Goal: Task Accomplishment & Management: Use online tool/utility

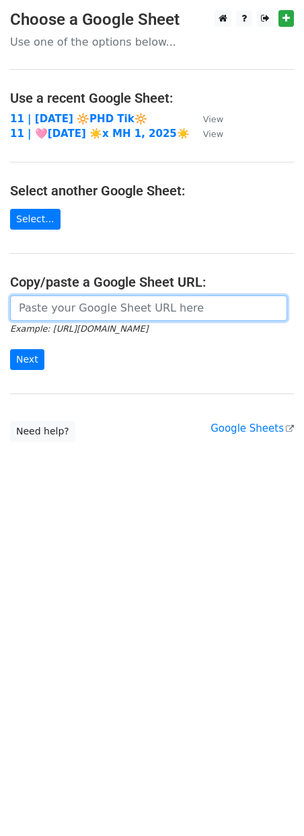
click at [116, 310] on input "url" at bounding box center [148, 309] width 277 height 26
paste input "[URL][DOMAIN_NAME]"
type input "https://docs.google.com/spreadsheets/d/1SR7Rd6QvO6Nsgq-PfZcuvEjK3PCFRfQVbft0AIx…"
click at [10, 349] on input "Next" at bounding box center [27, 359] width 34 height 21
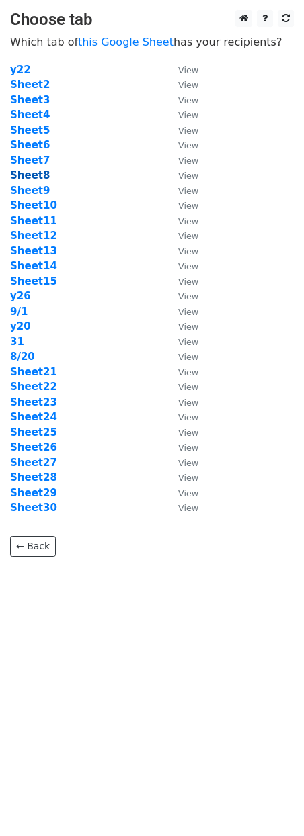
click at [34, 179] on strong "Sheet8" at bounding box center [30, 175] width 40 height 12
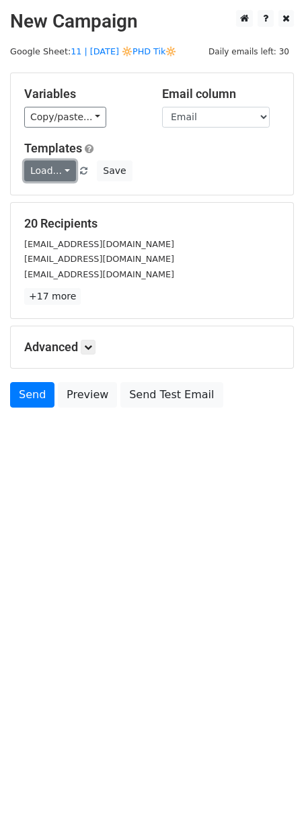
click at [52, 172] on link "Load..." at bounding box center [50, 171] width 52 height 21
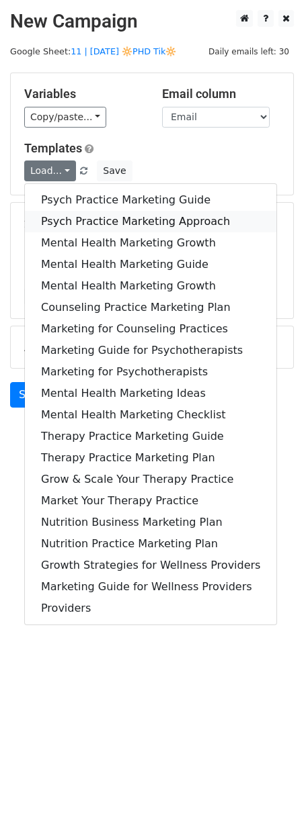
click at [54, 212] on link "Psych Practice Marketing Approach" at bounding box center [150, 221] width 251 height 21
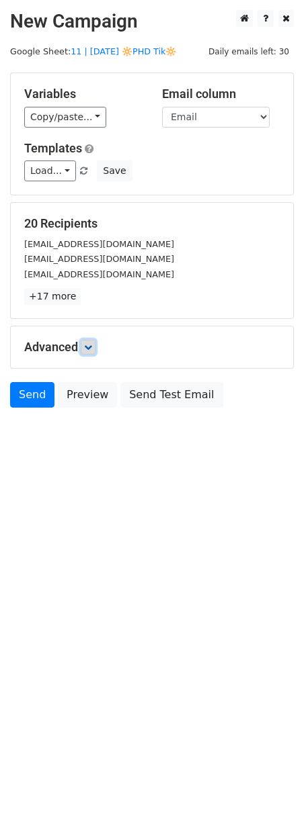
click at [95, 343] on link at bounding box center [88, 347] width 15 height 15
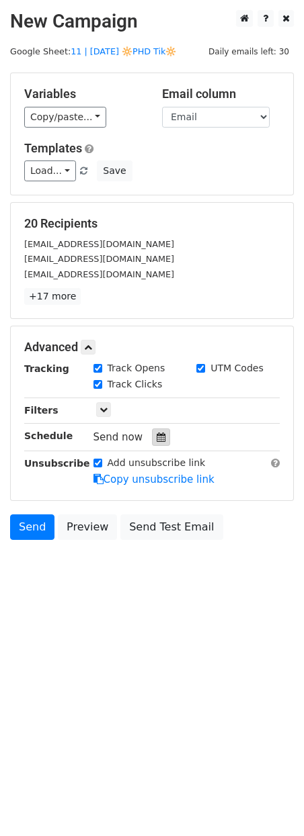
click at [158, 433] on icon at bounding box center [161, 437] width 9 height 9
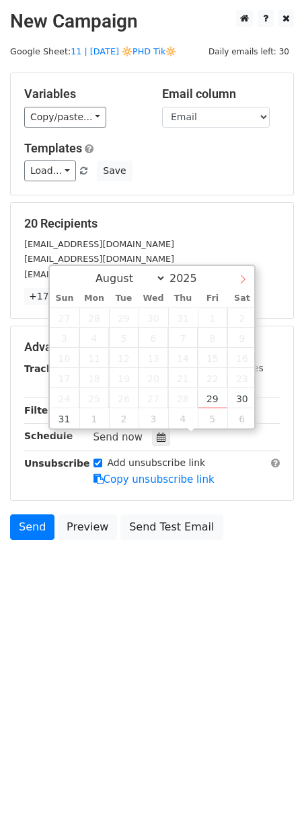
select select "8"
drag, startPoint x: 237, startPoint y: 285, endPoint x: 223, endPoint y: 291, distance: 15.3
click at [237, 285] on span at bounding box center [242, 277] width 23 height 23
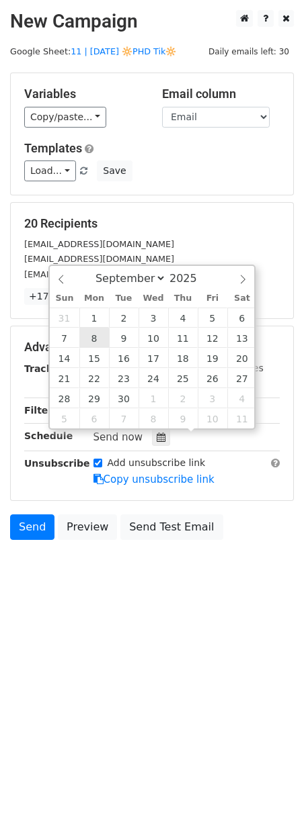
type input "2025-09-08 12:00"
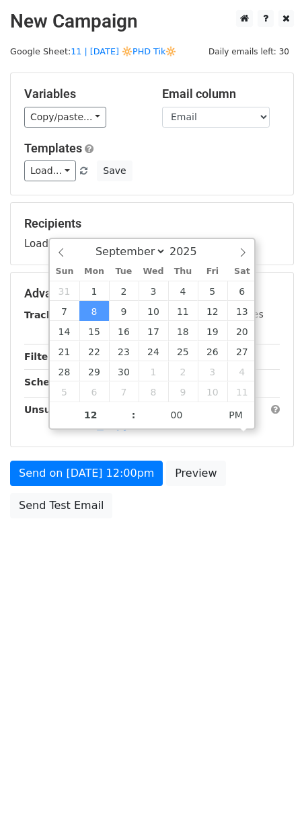
click at [82, 458] on form "Variables Copy/paste... {{Name}} {{Email}} Email column Name Email Templates Lo…" at bounding box center [151, 299] width 283 height 453
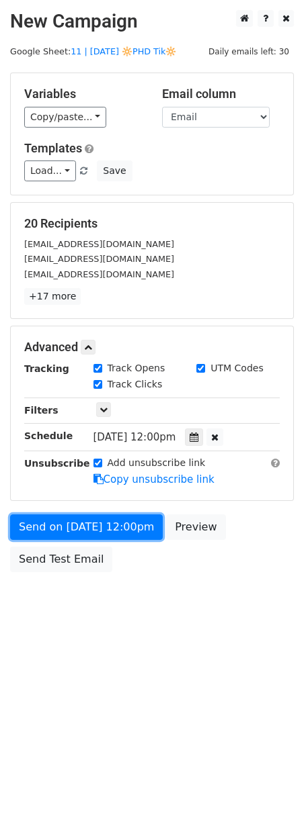
click at [82, 468] on form "Variables Copy/paste... {{Name}} {{Email}} Email column Name Email Templates Lo…" at bounding box center [151, 326] width 283 height 506
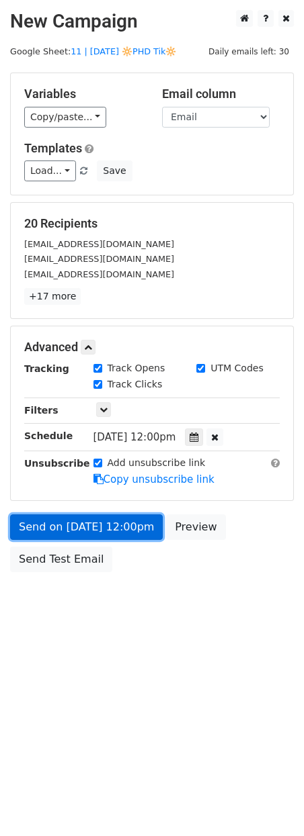
click at [77, 519] on link "Send on Sep 8 at 12:00pm" at bounding box center [86, 528] width 152 height 26
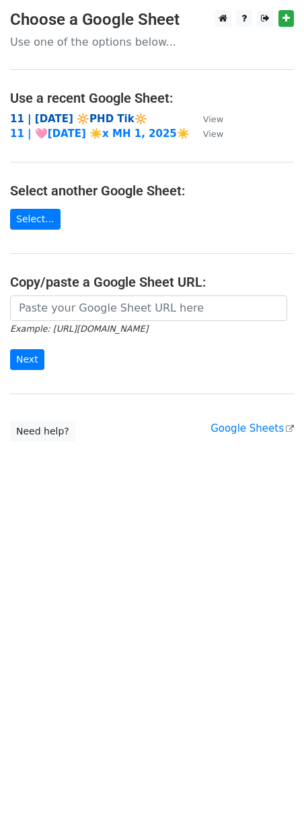
click at [91, 116] on strong "11 | [DATE] 🔆PHD Tik🔆" at bounding box center [78, 119] width 137 height 12
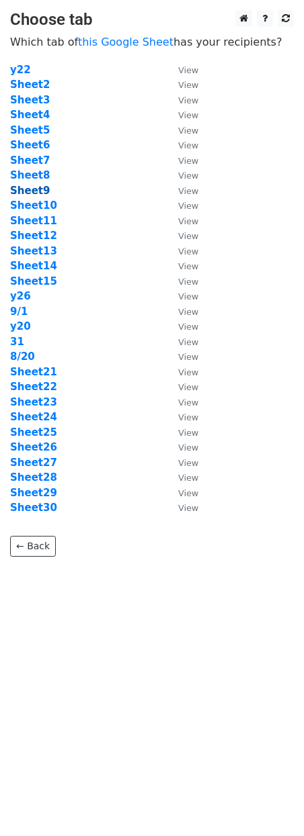
click at [32, 193] on strong "Sheet9" at bounding box center [30, 191] width 40 height 12
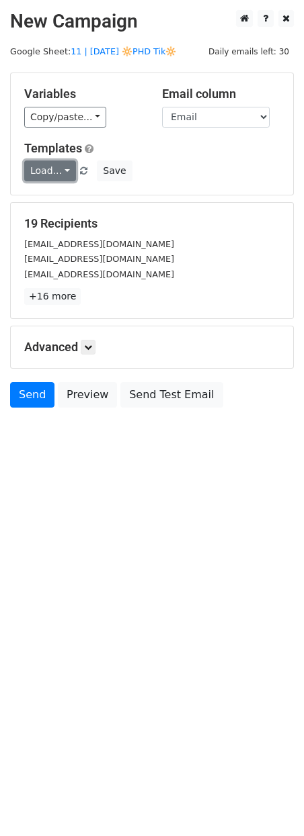
click at [54, 168] on link "Load..." at bounding box center [50, 171] width 52 height 21
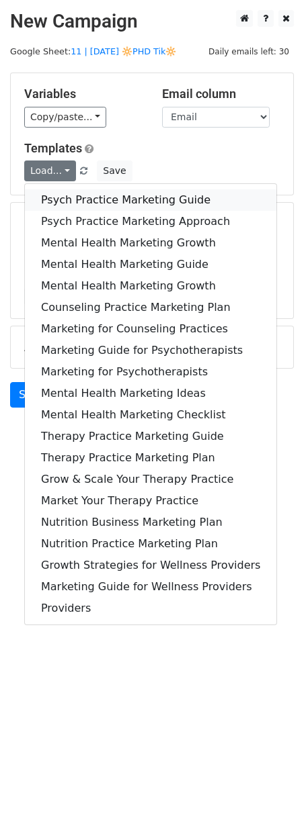
click at [53, 197] on link "Psych Practice Marketing Guide" at bounding box center [150, 199] width 251 height 21
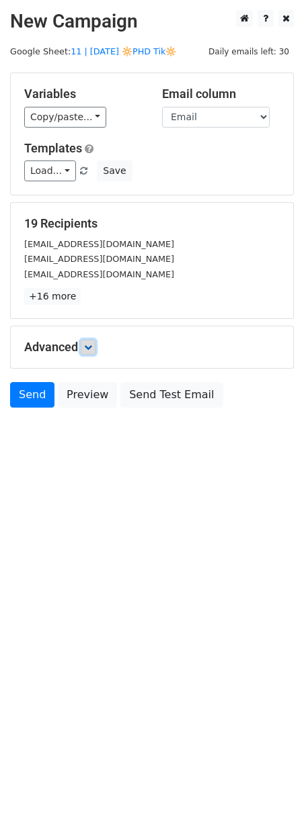
click at [90, 350] on icon at bounding box center [88, 347] width 8 height 8
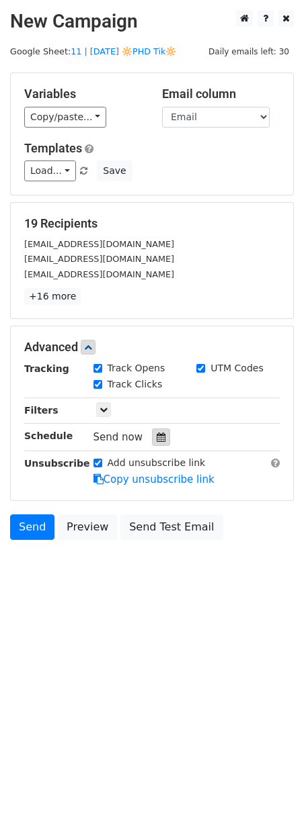
click at [158, 441] on icon at bounding box center [161, 437] width 9 height 9
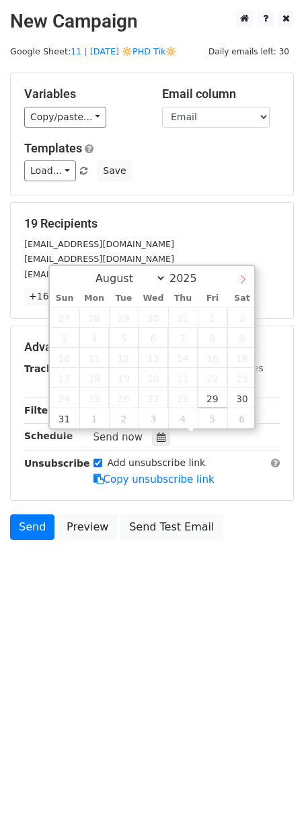
select select "8"
click at [240, 280] on icon at bounding box center [242, 279] width 9 height 9
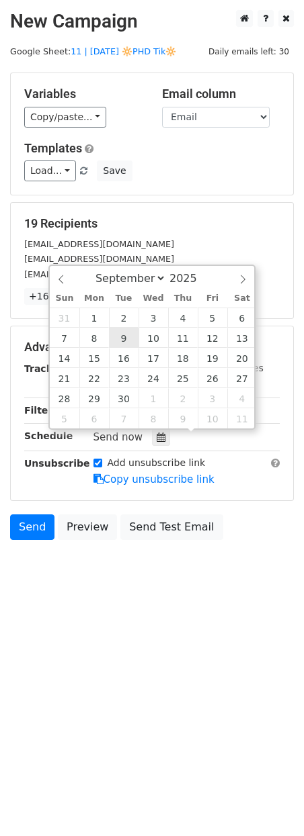
type input "2025-09-09 12:00"
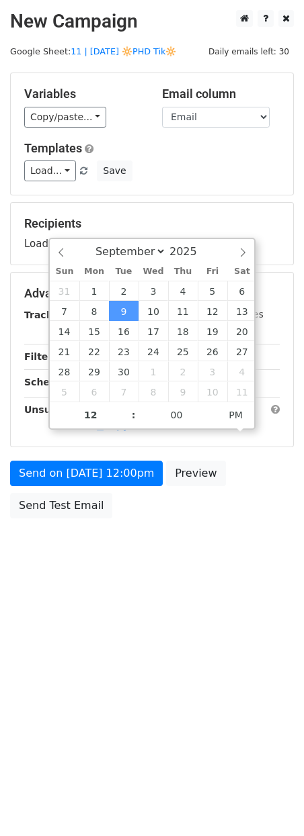
click at [77, 455] on form "Variables Copy/paste... {{Name}} {{Email}} Email column Name Email Templates Lo…" at bounding box center [151, 299] width 283 height 453
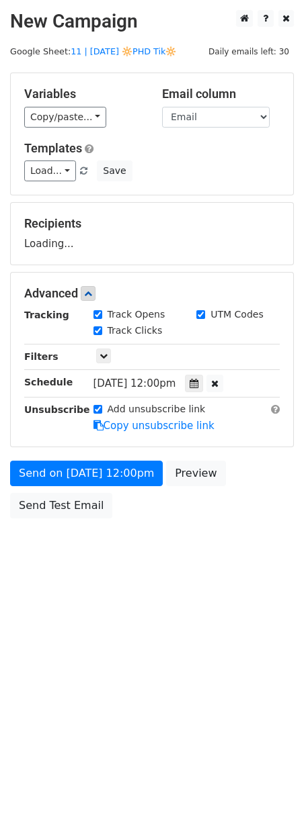
click at [70, 486] on div "Send on Sep 9 at 12:00pm Preview Send Test Email" at bounding box center [152, 493] width 304 height 64
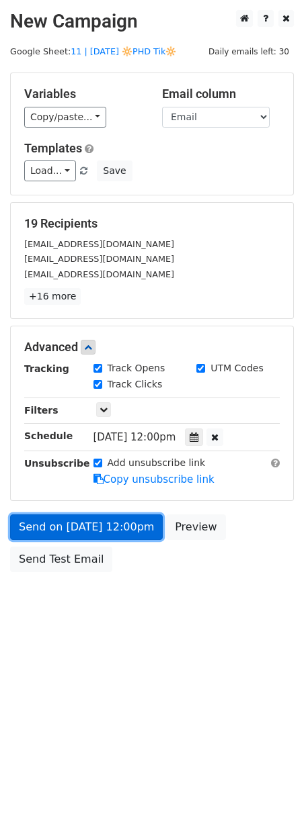
click at [75, 526] on link "Send on Sep 9 at 12:00pm" at bounding box center [86, 528] width 152 height 26
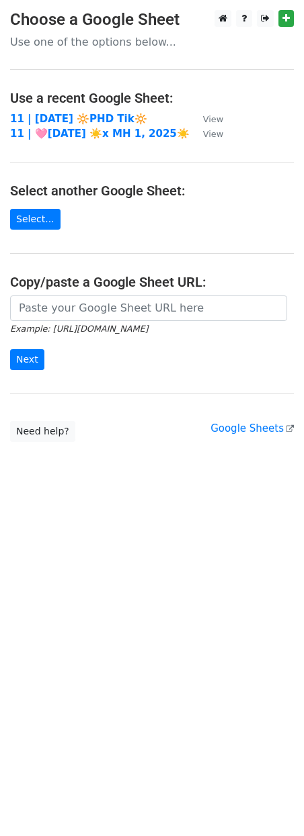
click at [108, 108] on main "Choose a Google Sheet Use one of the options below... Use a recent Google Sheet…" at bounding box center [152, 226] width 304 height 432
click at [103, 114] on strong "11 | AUG 20 🔆PHD Tik🔆" at bounding box center [78, 119] width 137 height 12
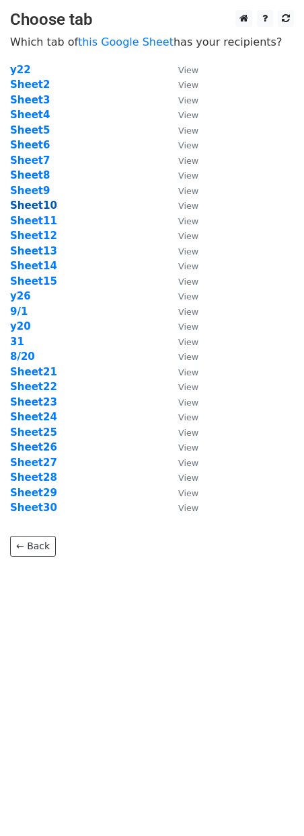
click at [43, 203] on strong "Sheet10" at bounding box center [33, 206] width 47 height 12
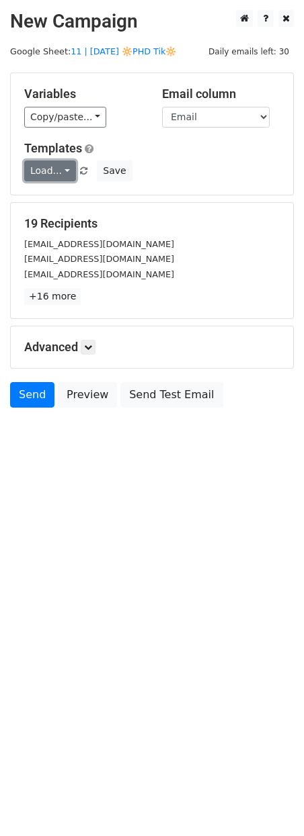
click at [52, 176] on link "Load..." at bounding box center [50, 171] width 52 height 21
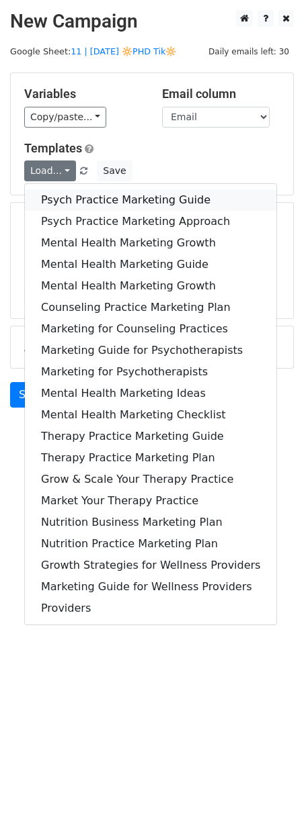
click at [52, 195] on link "Psych Practice Marketing Guide" at bounding box center [150, 199] width 251 height 21
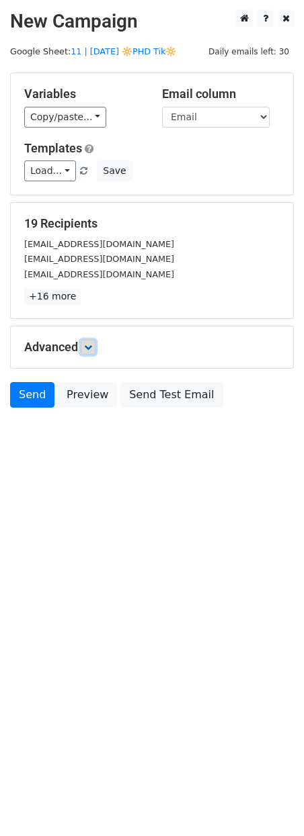
click at [91, 342] on link at bounding box center [88, 347] width 15 height 15
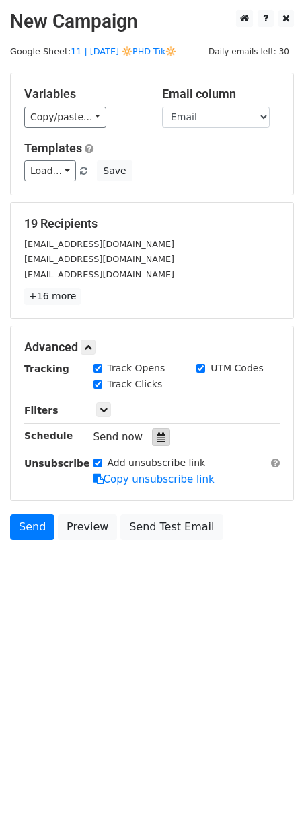
click at [157, 433] on icon at bounding box center [161, 437] width 9 height 9
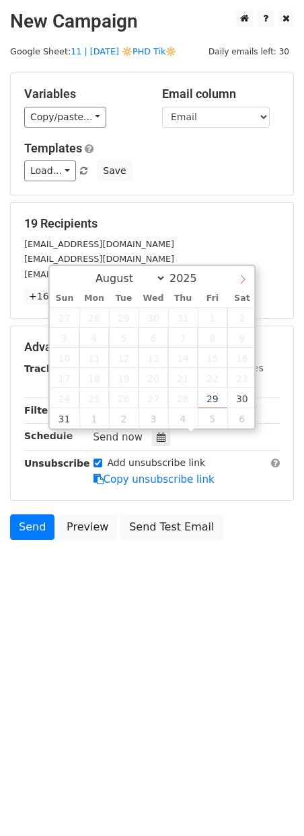
select select "8"
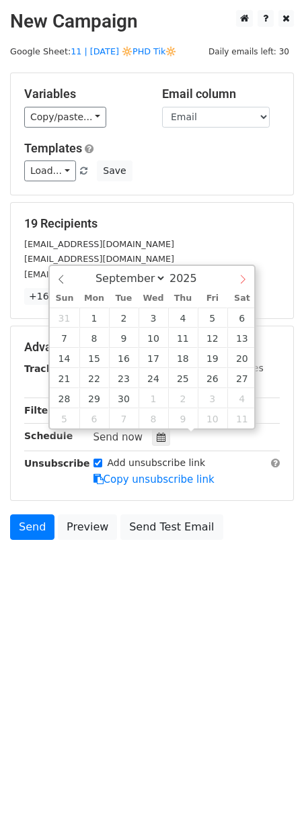
click at [251, 277] on span at bounding box center [242, 277] width 23 height 23
type input "2025-09-10 12:00"
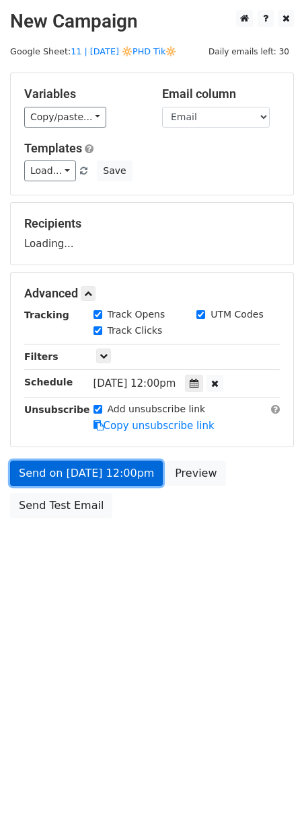
click at [86, 479] on link "Send on Sep 10 at 12:00pm" at bounding box center [86, 474] width 152 height 26
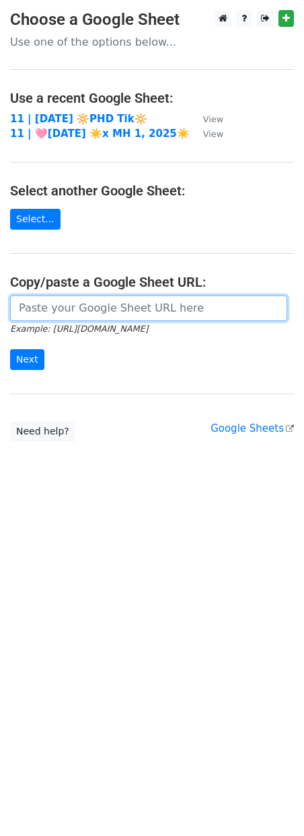
click at [97, 310] on input "url" at bounding box center [148, 309] width 277 height 26
paste input "[URL][DOMAIN_NAME]"
type input "[URL][DOMAIN_NAME]"
click at [10, 349] on input "Next" at bounding box center [27, 359] width 34 height 21
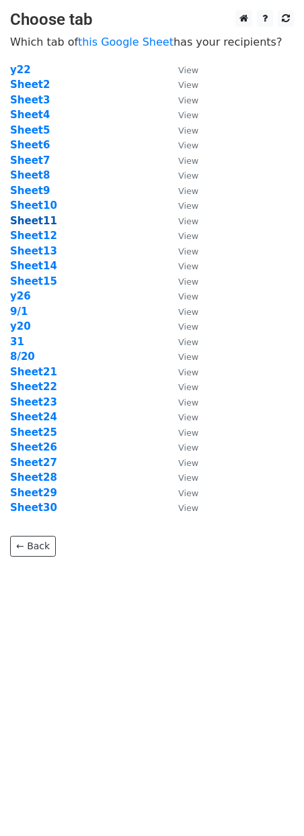
click at [35, 219] on strong "Sheet11" at bounding box center [33, 221] width 47 height 12
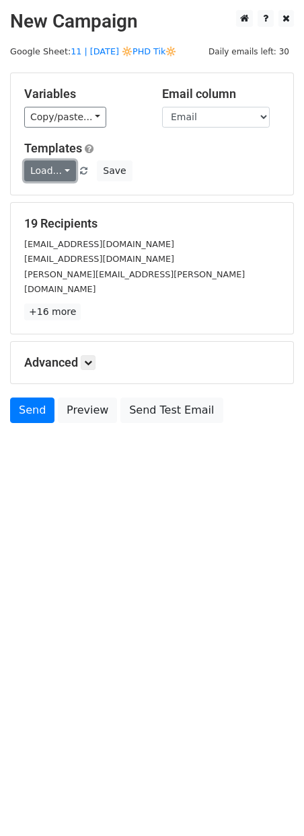
click at [48, 174] on link "Load..." at bounding box center [50, 171] width 52 height 21
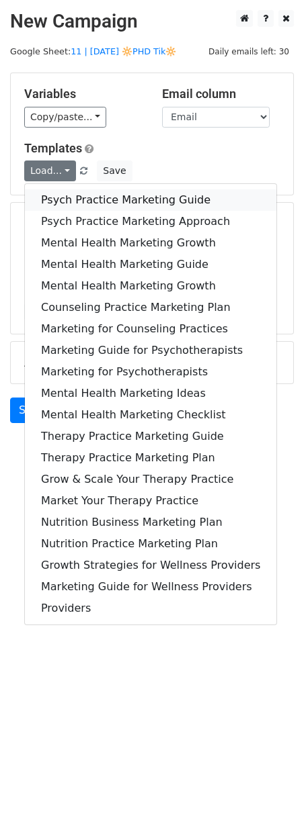
click at [56, 200] on link "Psych Practice Marketing Guide" at bounding box center [150, 199] width 251 height 21
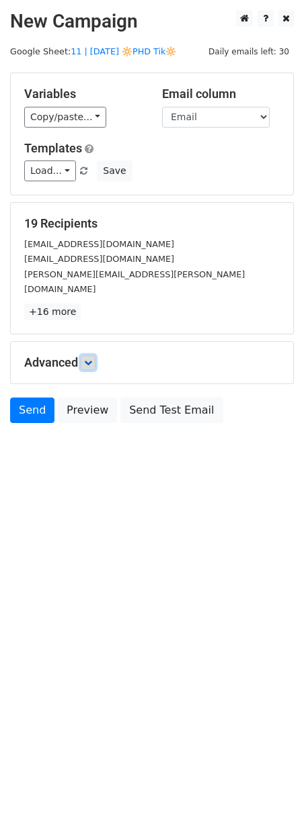
click at [91, 355] on link at bounding box center [88, 362] width 15 height 15
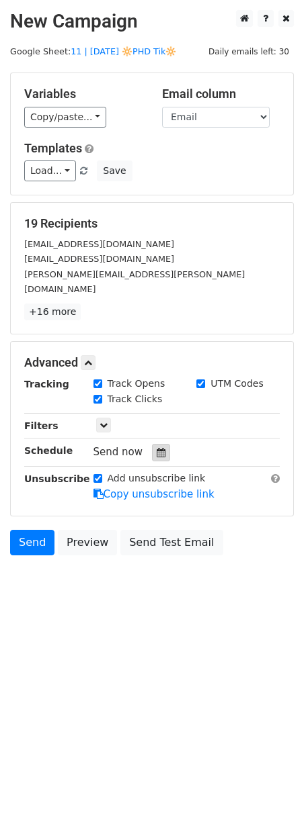
click at [157, 448] on icon at bounding box center [161, 452] width 9 height 9
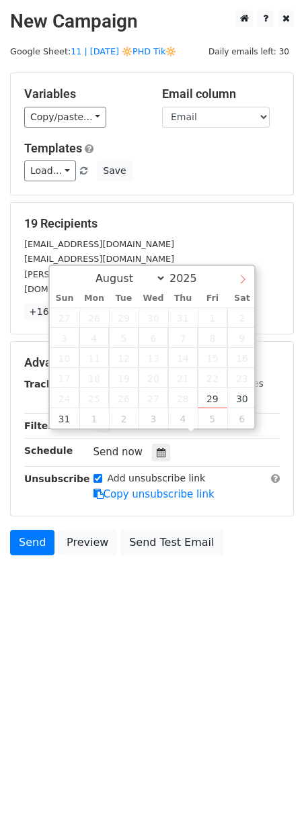
select select "8"
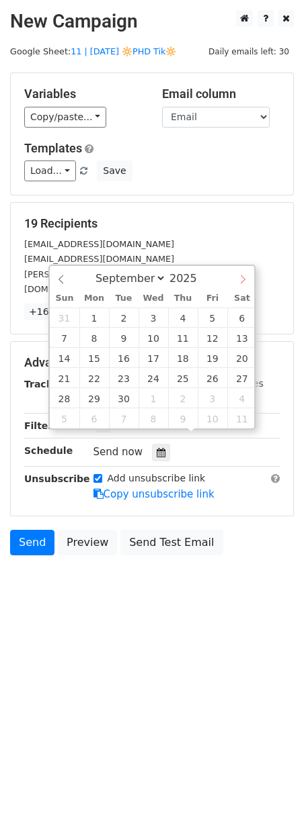
click at [247, 278] on icon at bounding box center [242, 279] width 9 height 9
type input "2025-09-11 12:00"
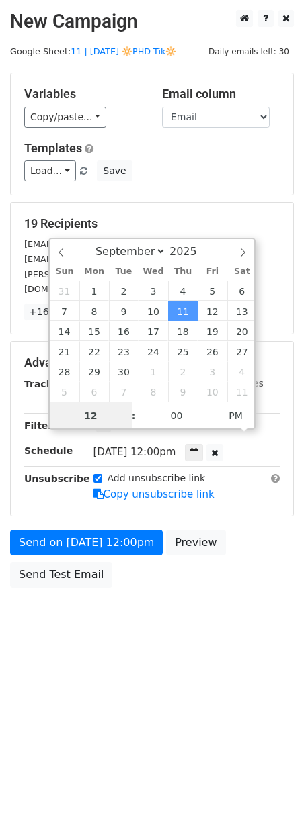
scroll to position [1, 0]
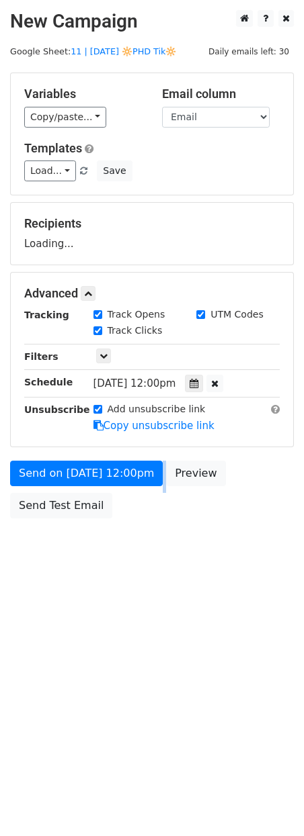
drag, startPoint x: 134, startPoint y: 490, endPoint x: 134, endPoint y: 502, distance: 11.4
click at [134, 502] on form "Variables Copy/paste... {{Name}} {{Email}} Email column Name Email Templates Lo…" at bounding box center [151, 299] width 283 height 453
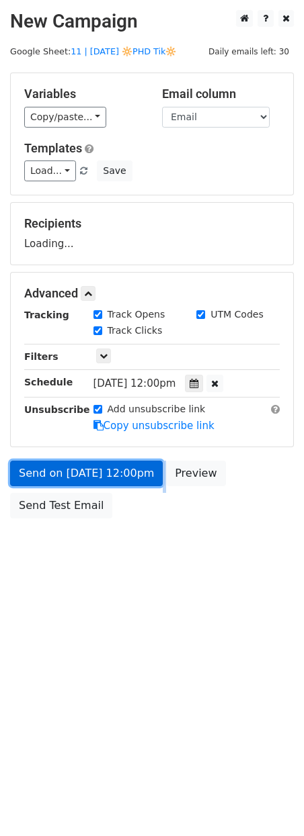
click at [136, 477] on link "Send on Sep 11 at 12:00pm" at bounding box center [86, 474] width 152 height 26
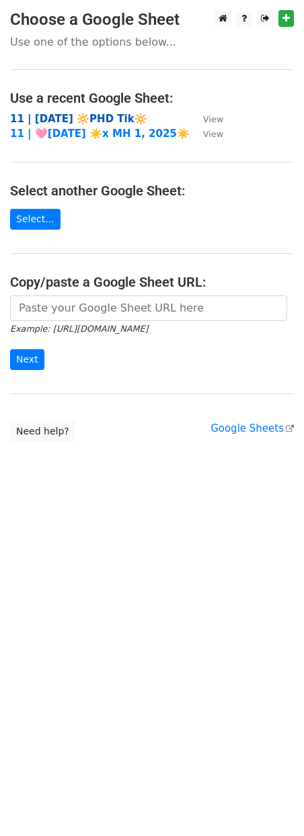
click at [91, 122] on strong "11 | AUG 20 🔆PHD Tik🔆" at bounding box center [78, 119] width 137 height 12
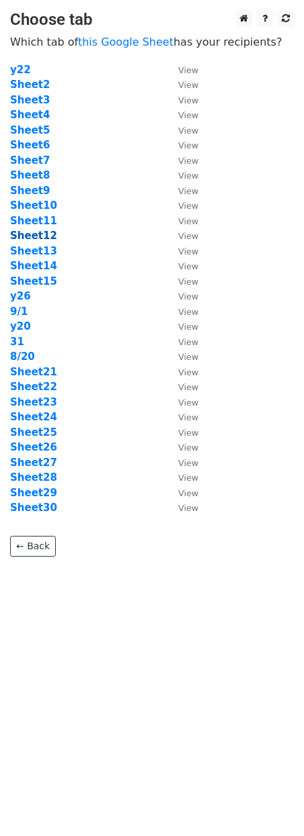
click at [44, 234] on strong "Sheet12" at bounding box center [33, 236] width 47 height 12
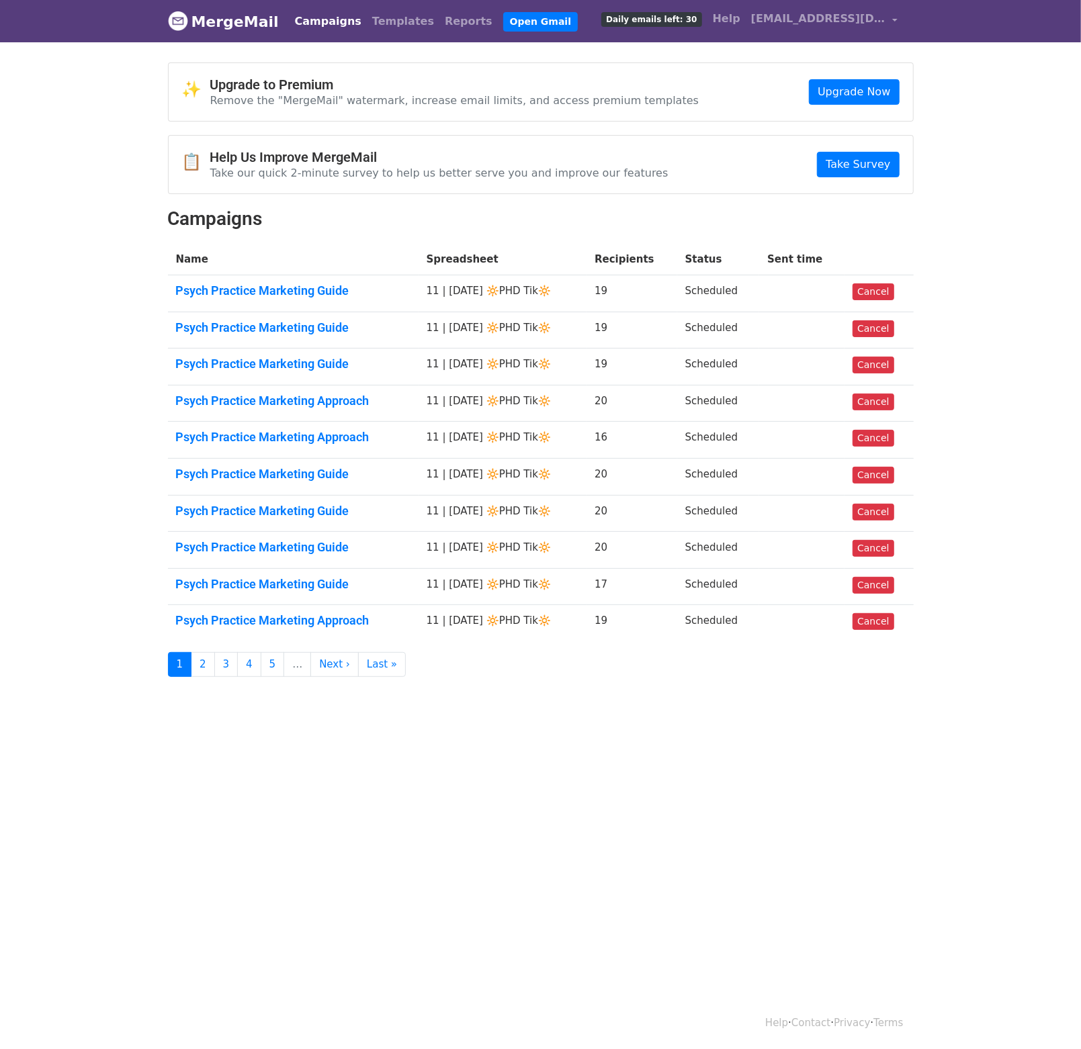
click at [321, 281] on td "Psych Practice Marketing Guide" at bounding box center [293, 293] width 251 height 37
click at [284, 288] on link "Psych Practice Marketing Guide" at bounding box center [293, 290] width 234 height 15
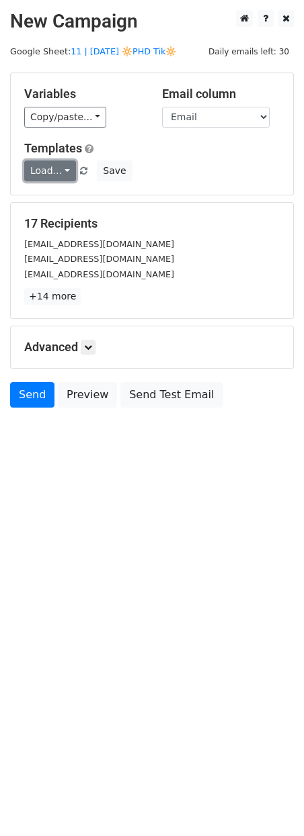
click at [56, 163] on link "Load..." at bounding box center [50, 171] width 52 height 21
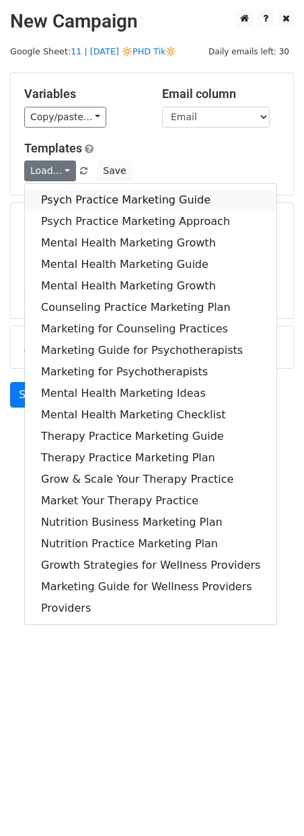
click at [55, 199] on link "Psych Practice Marketing Guide" at bounding box center [150, 199] width 251 height 21
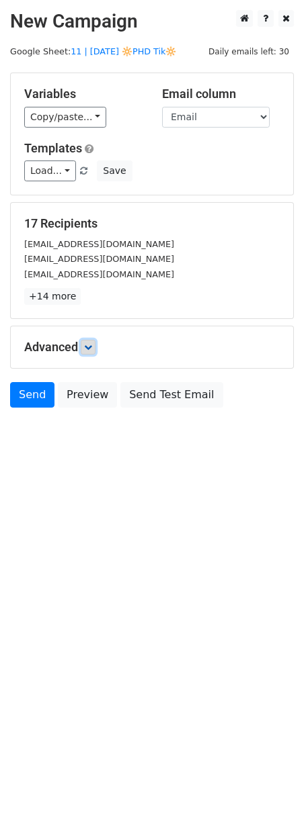
click at [84, 346] on link at bounding box center [88, 347] width 15 height 15
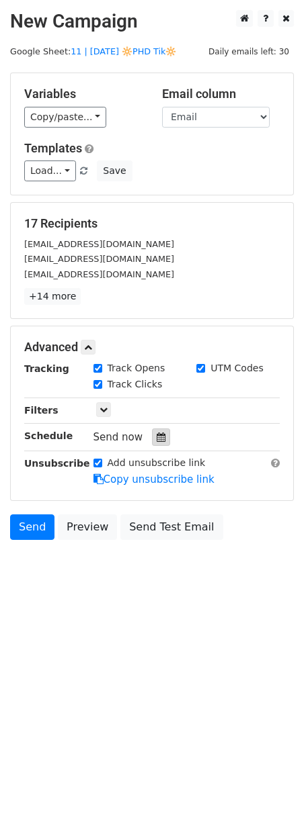
click at [157, 437] on icon at bounding box center [161, 437] width 9 height 9
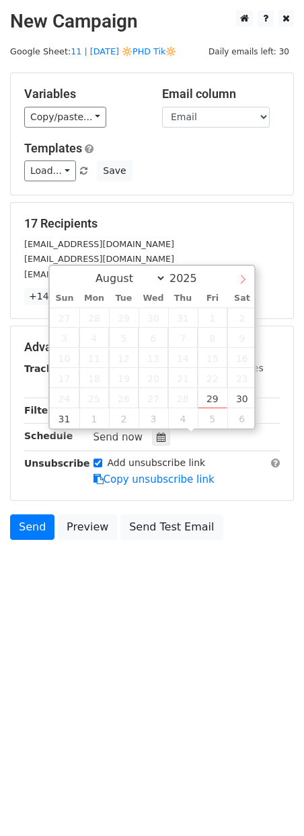
select select "8"
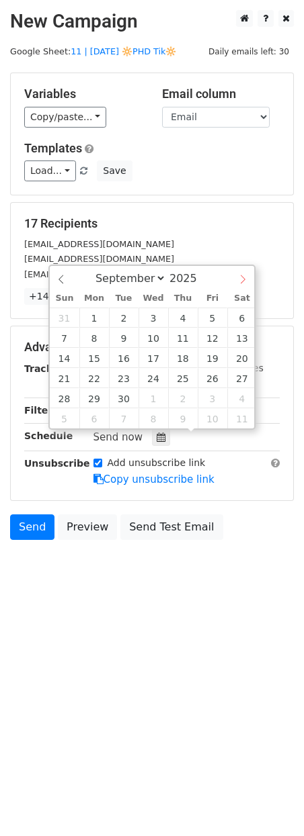
click at [239, 280] on icon at bounding box center [242, 279] width 9 height 9
type input "2025-09-12 12:00"
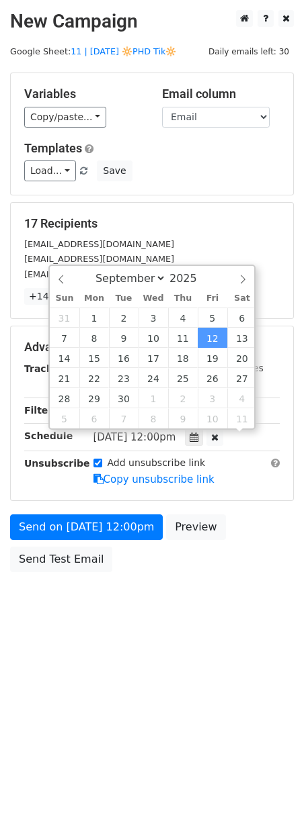
scroll to position [1, 0]
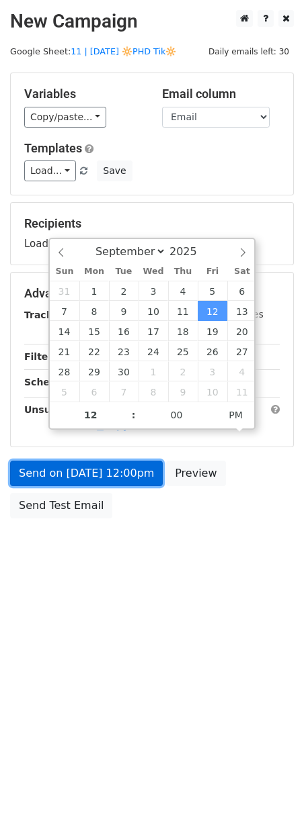
click at [124, 468] on link "Send on Sep 12 at 12:00pm" at bounding box center [86, 474] width 152 height 26
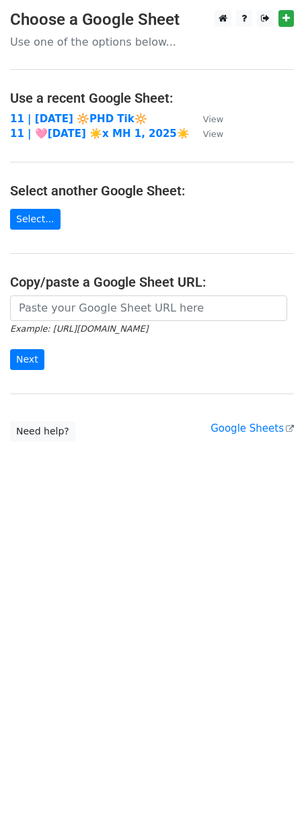
click at [108, 109] on main "Choose a Google Sheet Use one of the options below... Use a recent Google Sheet…" at bounding box center [152, 226] width 304 height 432
click at [98, 113] on strong "11 | AUG 20 🔆PHD Tik🔆" at bounding box center [78, 119] width 137 height 12
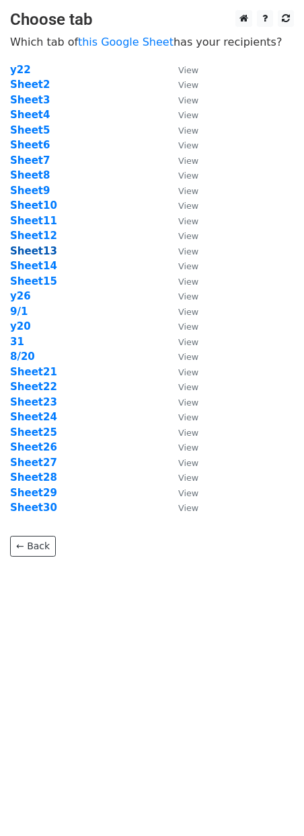
click at [43, 251] on strong "Sheet13" at bounding box center [33, 251] width 47 height 12
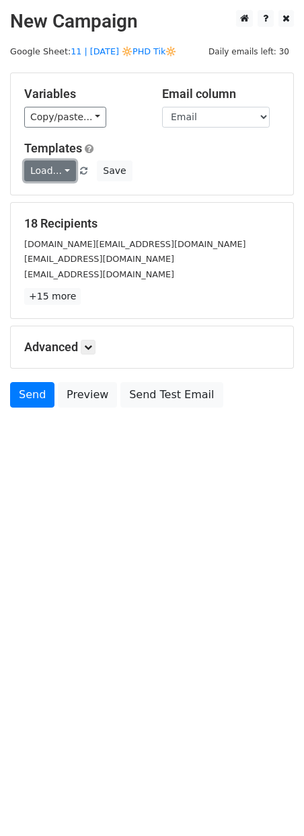
click at [39, 176] on link "Load..." at bounding box center [50, 171] width 52 height 21
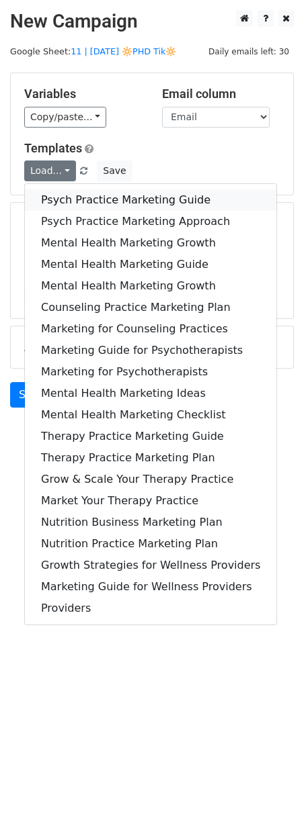
click at [40, 198] on link "Psych Practice Marketing Guide" at bounding box center [150, 199] width 251 height 21
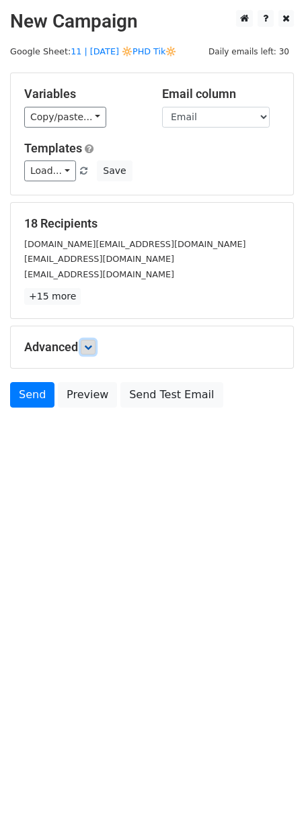
click at [85, 344] on link at bounding box center [88, 347] width 15 height 15
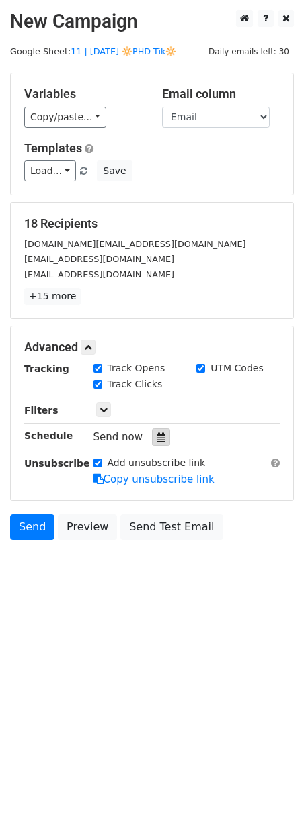
click at [152, 444] on div at bounding box center [161, 437] width 18 height 17
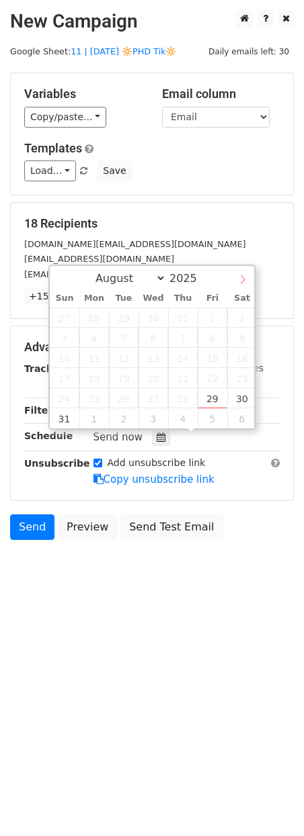
select select "8"
click at [239, 282] on icon at bounding box center [242, 279] width 9 height 9
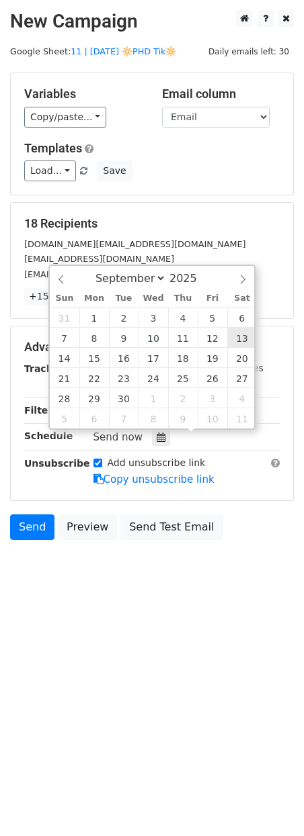
type input "2025-09-13 12:00"
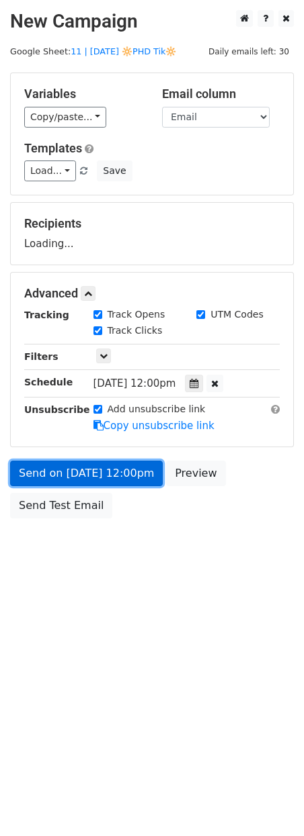
click at [132, 472] on link "Send on Sep 13 at 12:00pm" at bounding box center [86, 474] width 152 height 26
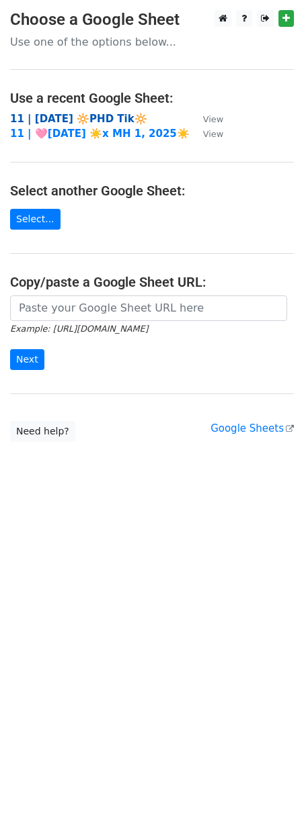
click at [81, 117] on strong "11 | [DATE] 🔆PHD Tik🔆" at bounding box center [78, 119] width 137 height 12
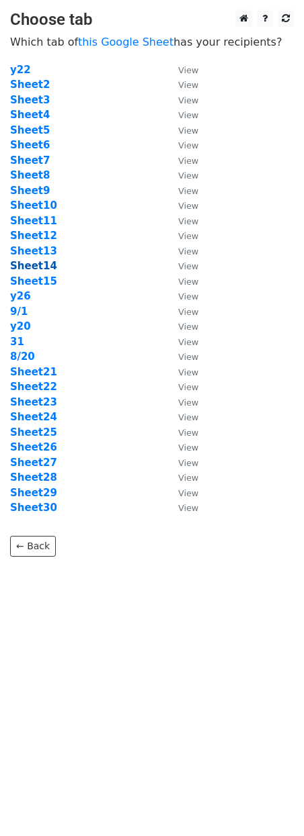
click at [20, 268] on strong "Sheet14" at bounding box center [33, 266] width 47 height 12
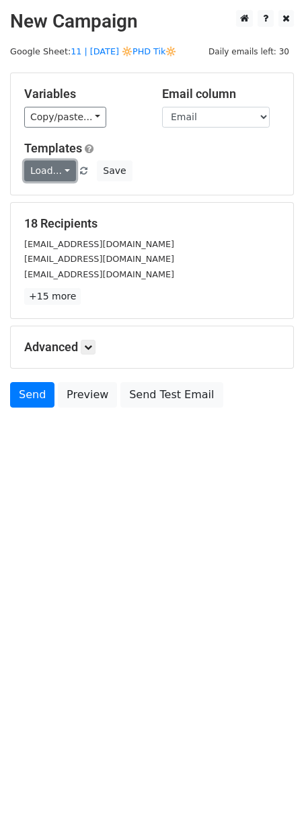
click at [48, 173] on link "Load..." at bounding box center [50, 171] width 52 height 21
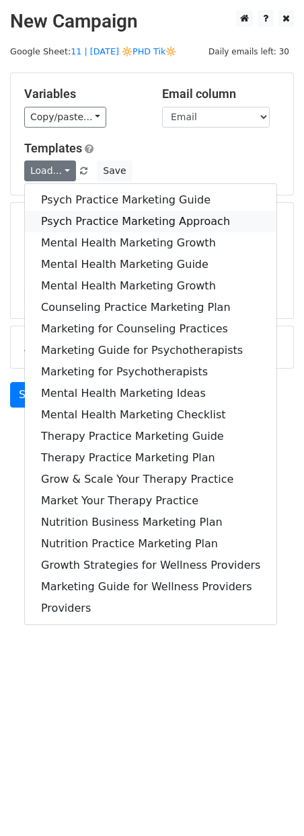
click at [54, 213] on link "Psych Practice Marketing Approach" at bounding box center [150, 221] width 251 height 21
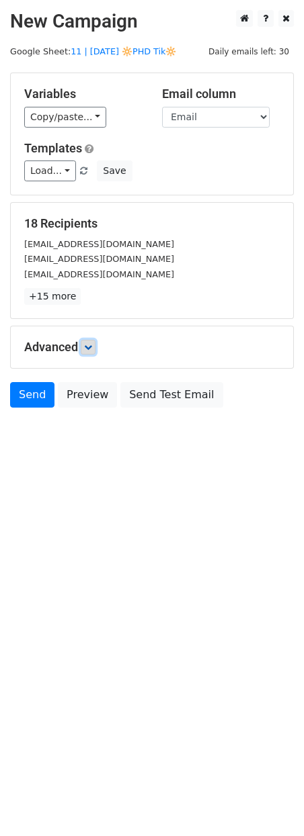
click at [89, 347] on icon at bounding box center [88, 347] width 8 height 8
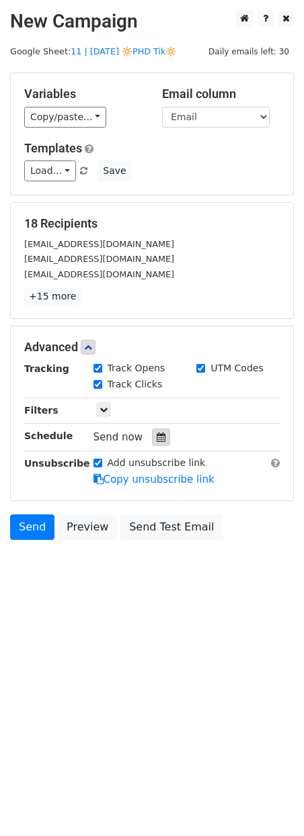
click at [157, 433] on icon at bounding box center [161, 437] width 9 height 9
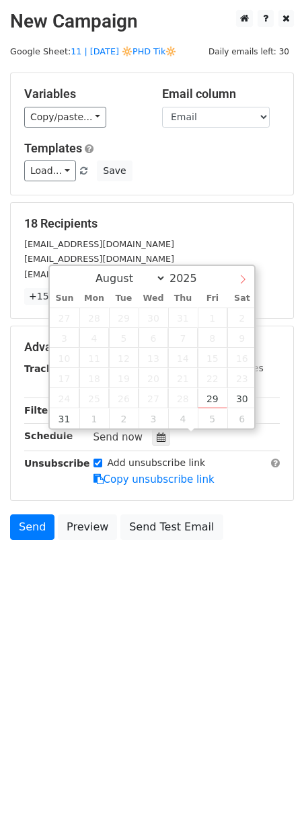
select select "8"
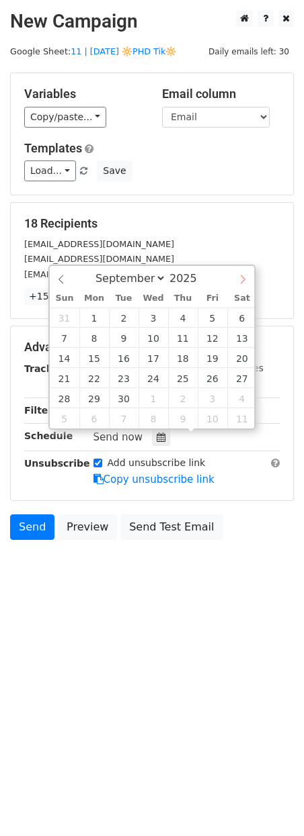
click at [242, 271] on span at bounding box center [242, 277] width 23 height 23
type input "2025-09-14 12:00"
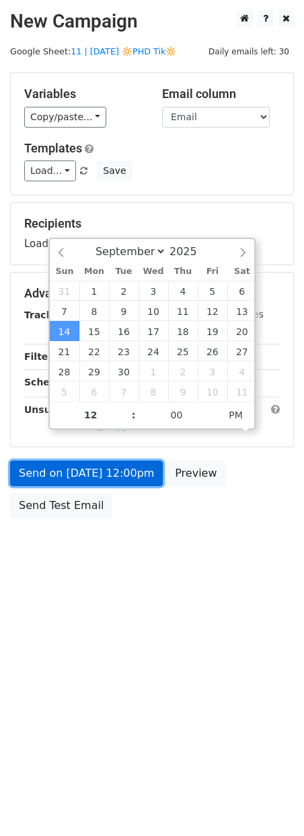
click at [87, 477] on link "Send on Sep 14 at 12:00pm" at bounding box center [86, 474] width 152 height 26
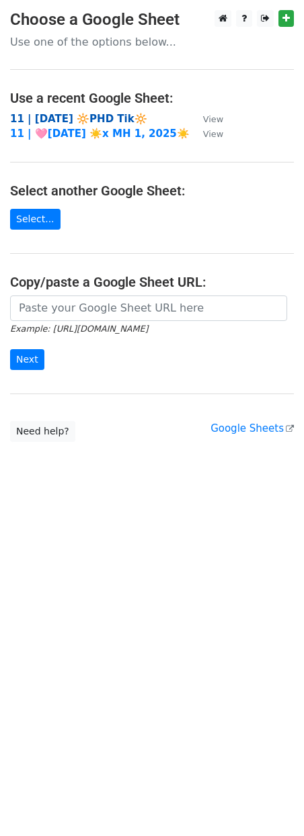
click at [92, 116] on strong "11 | [DATE] 🔆PHD Tik🔆" at bounding box center [78, 119] width 137 height 12
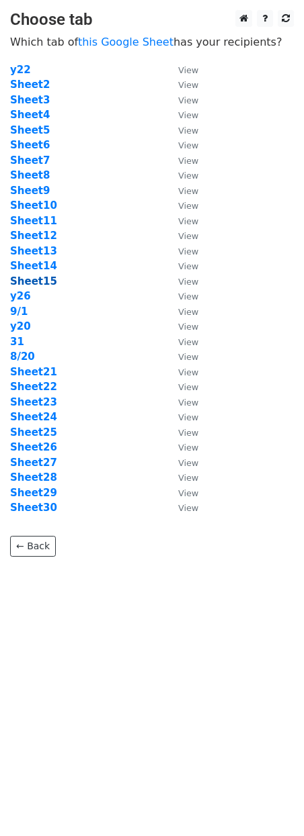
click at [39, 279] on strong "Sheet15" at bounding box center [33, 281] width 47 height 12
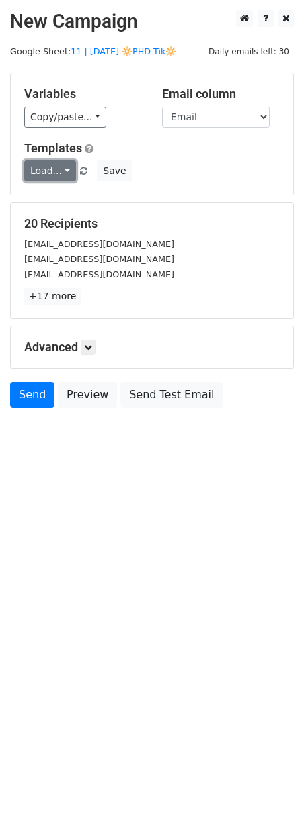
click at [42, 169] on link "Load..." at bounding box center [50, 171] width 52 height 21
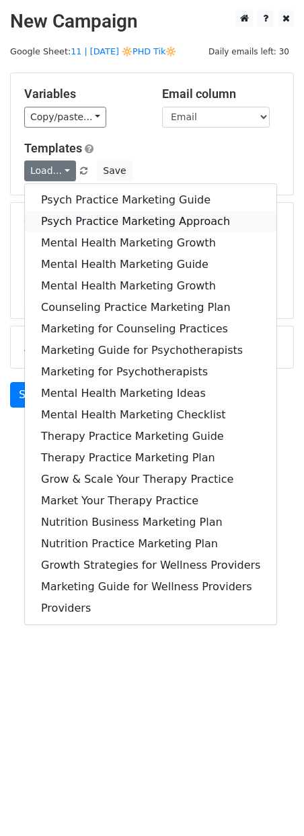
click at [55, 212] on link "Psych Practice Marketing Approach" at bounding box center [150, 221] width 251 height 21
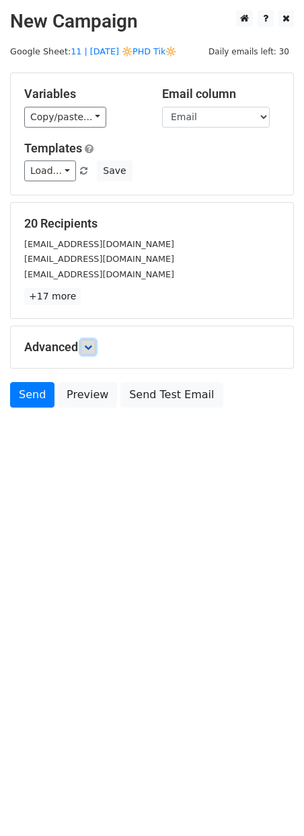
click at [87, 340] on link at bounding box center [88, 347] width 15 height 15
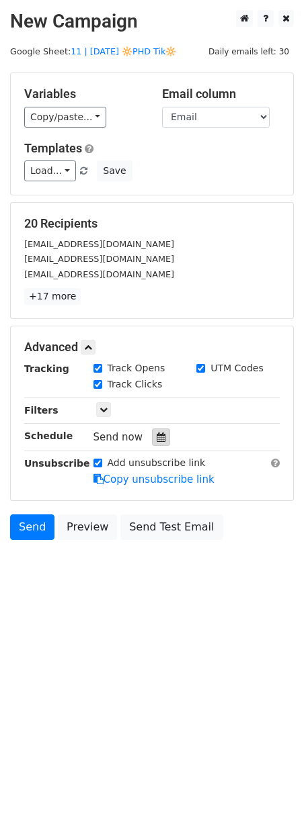
click at [157, 435] on icon at bounding box center [161, 437] width 9 height 9
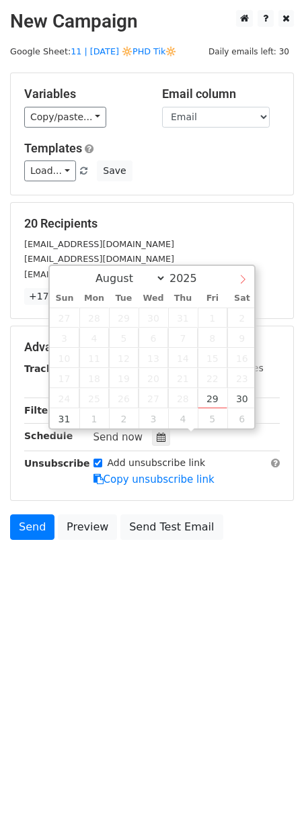
select select "8"
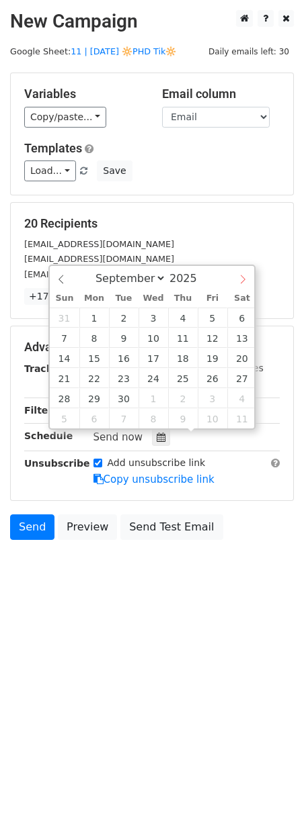
click at [238, 281] on icon at bounding box center [242, 279] width 9 height 9
type input "[DATE] 12:00"
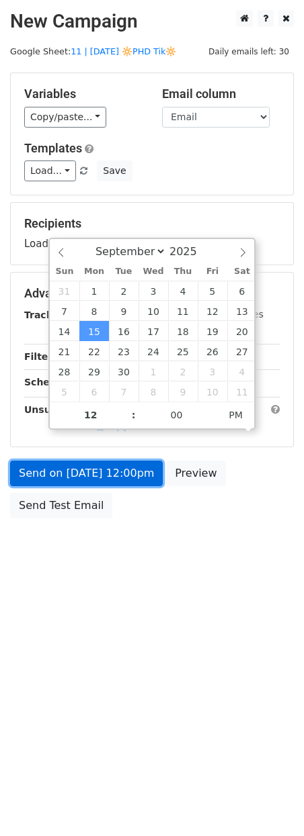
click at [107, 481] on link "Send on [DATE] 12:00pm" at bounding box center [86, 474] width 152 height 26
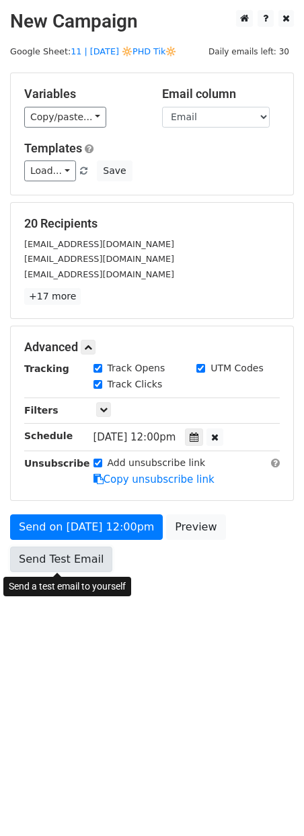
click at [65, 564] on link "Send Test Email" at bounding box center [61, 560] width 102 height 26
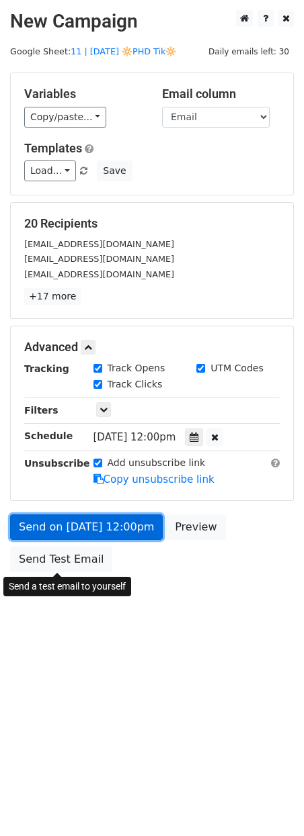
click at [102, 531] on link "Send on [DATE] 12:00pm" at bounding box center [86, 528] width 152 height 26
